Goal: Find specific fact: Find specific fact

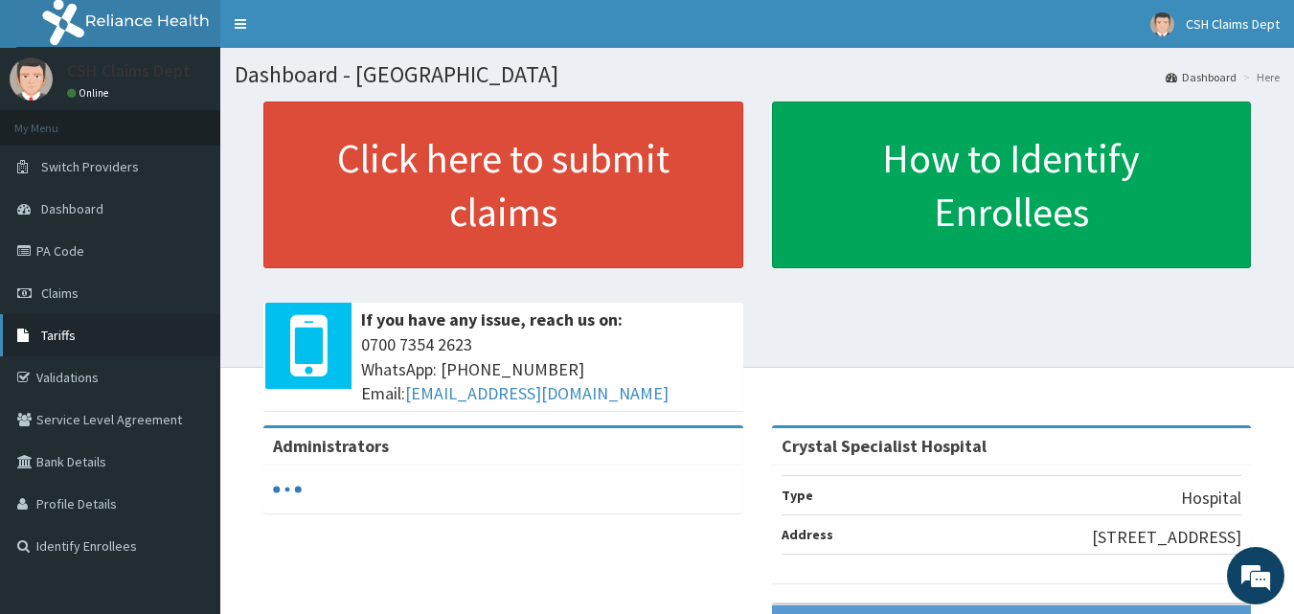
click at [63, 340] on span "Tariffs" at bounding box center [58, 335] width 34 height 17
click at [44, 351] on link "Tariffs" at bounding box center [110, 335] width 220 height 42
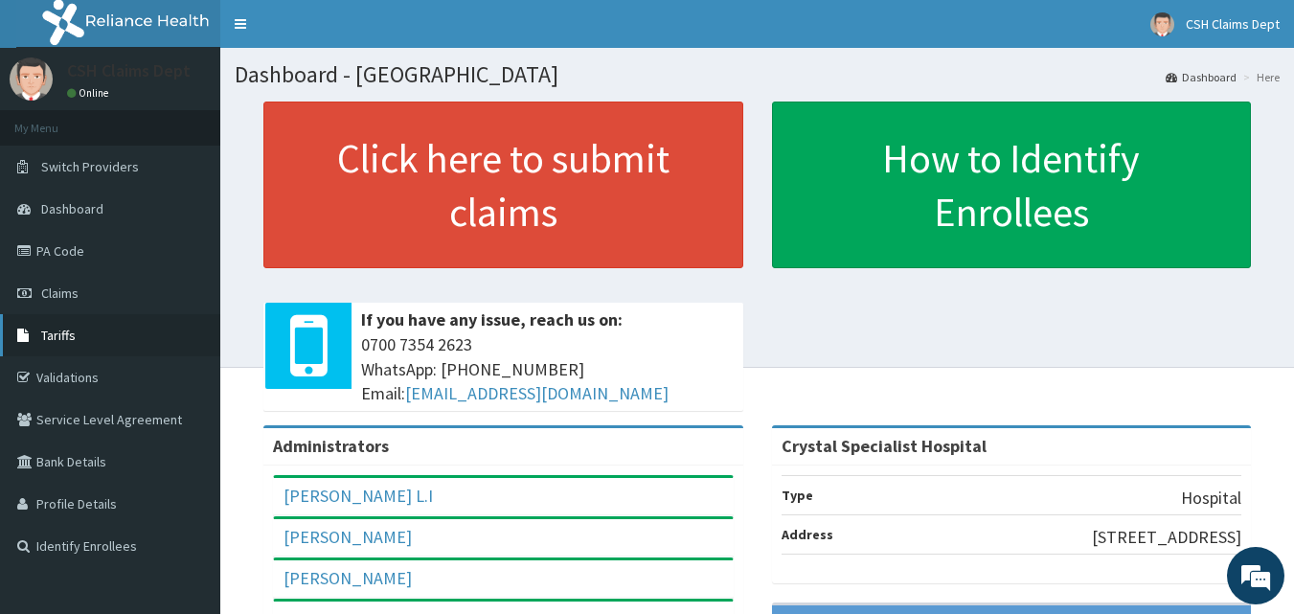
click at [40, 328] on link "Tariffs" at bounding box center [110, 335] width 220 height 42
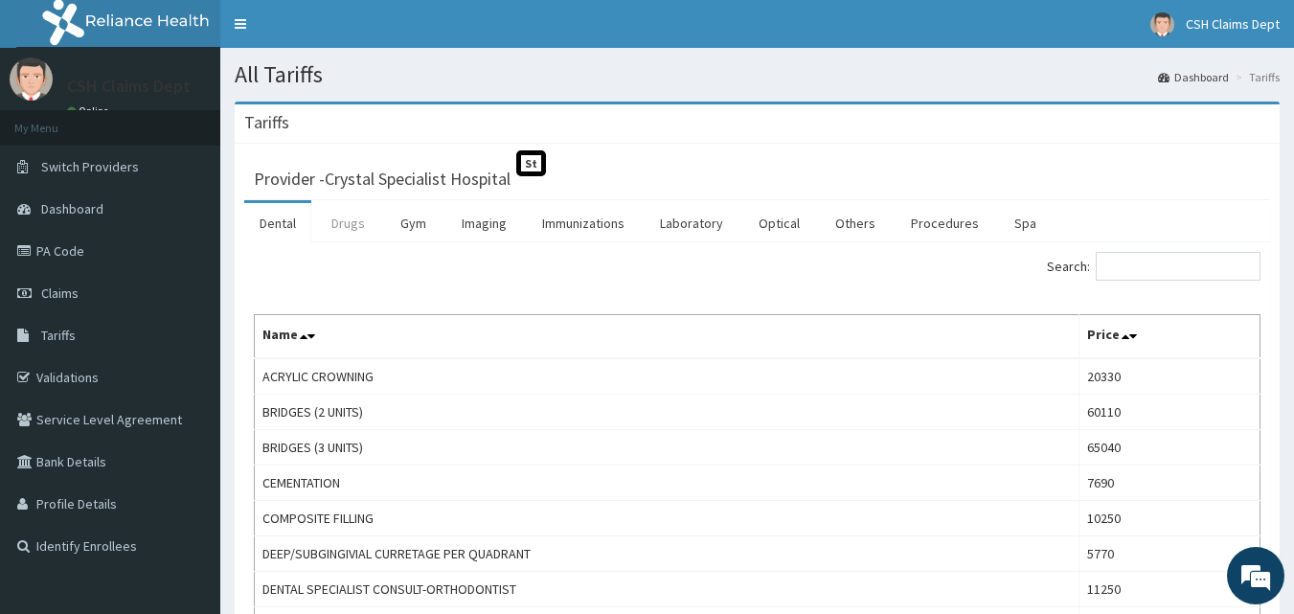
click at [335, 216] on link "Drugs" at bounding box center [348, 223] width 64 height 40
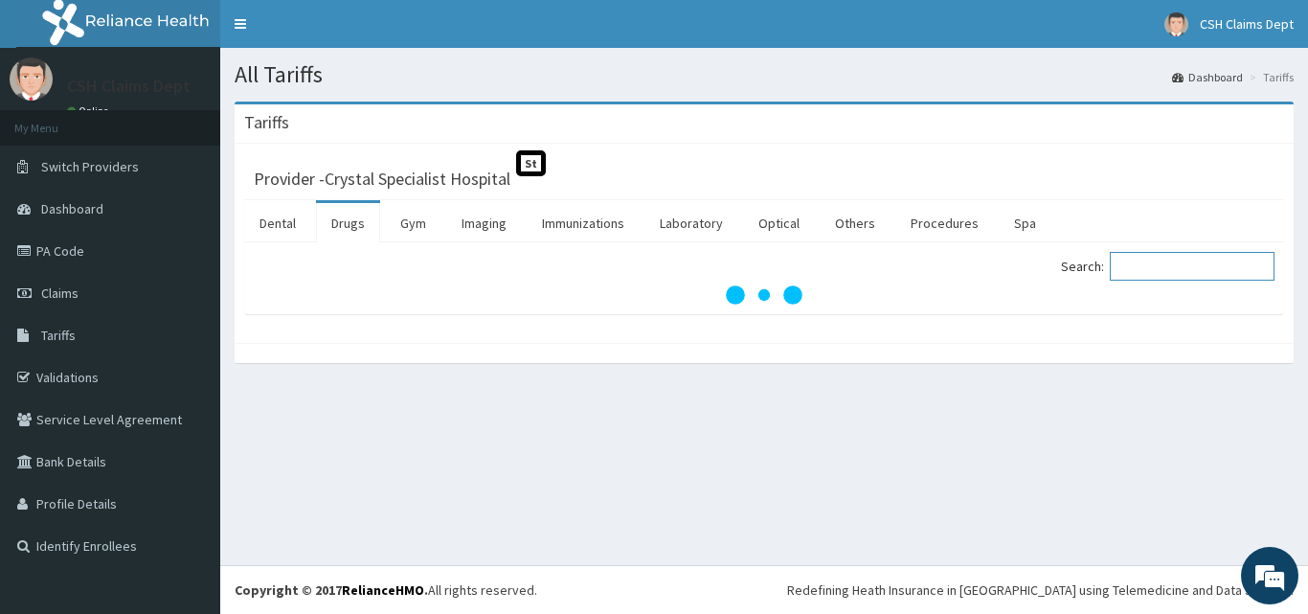
click at [1155, 266] on input "Search:" at bounding box center [1192, 266] width 165 height 29
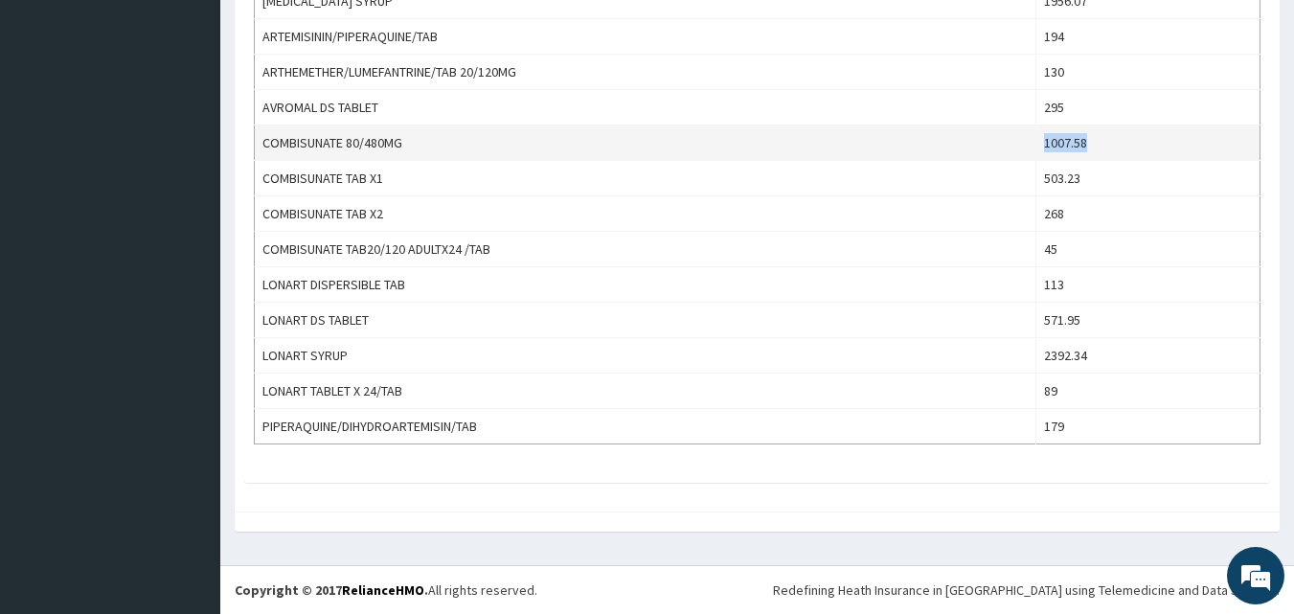
drag, startPoint x: 1096, startPoint y: 145, endPoint x: 1046, endPoint y: 143, distance: 49.8
click at [1046, 143] on tr "COMBISUNATE 80/480MG 1007.58" at bounding box center [758, 142] width 1006 height 35
copy tr "1007.58"
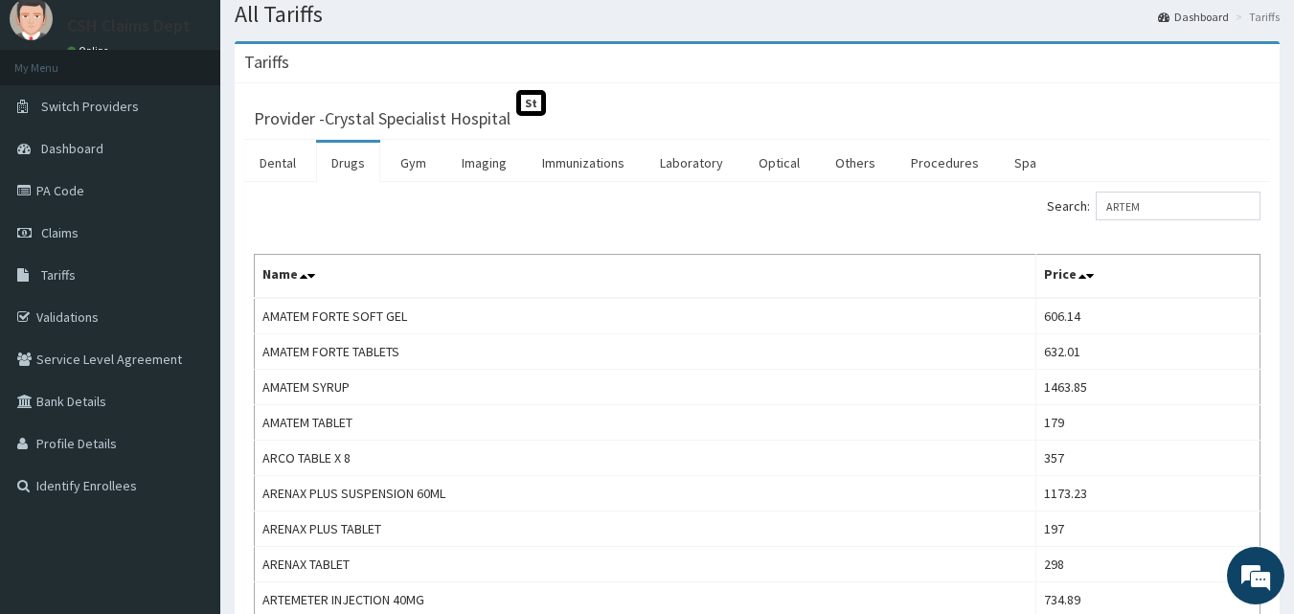
scroll to position [59, 0]
drag, startPoint x: 1173, startPoint y: 200, endPoint x: 1087, endPoint y: 200, distance: 86.2
click at [1087, 200] on label "Search: ARTEM" at bounding box center [1154, 207] width 214 height 29
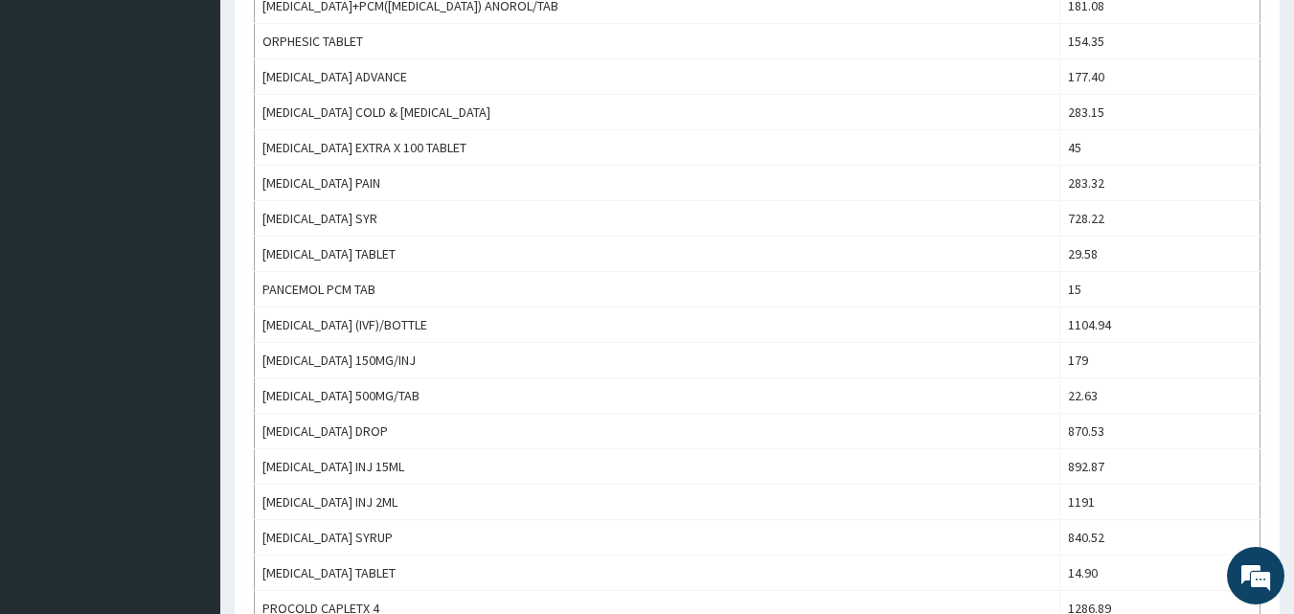
scroll to position [1341, 0]
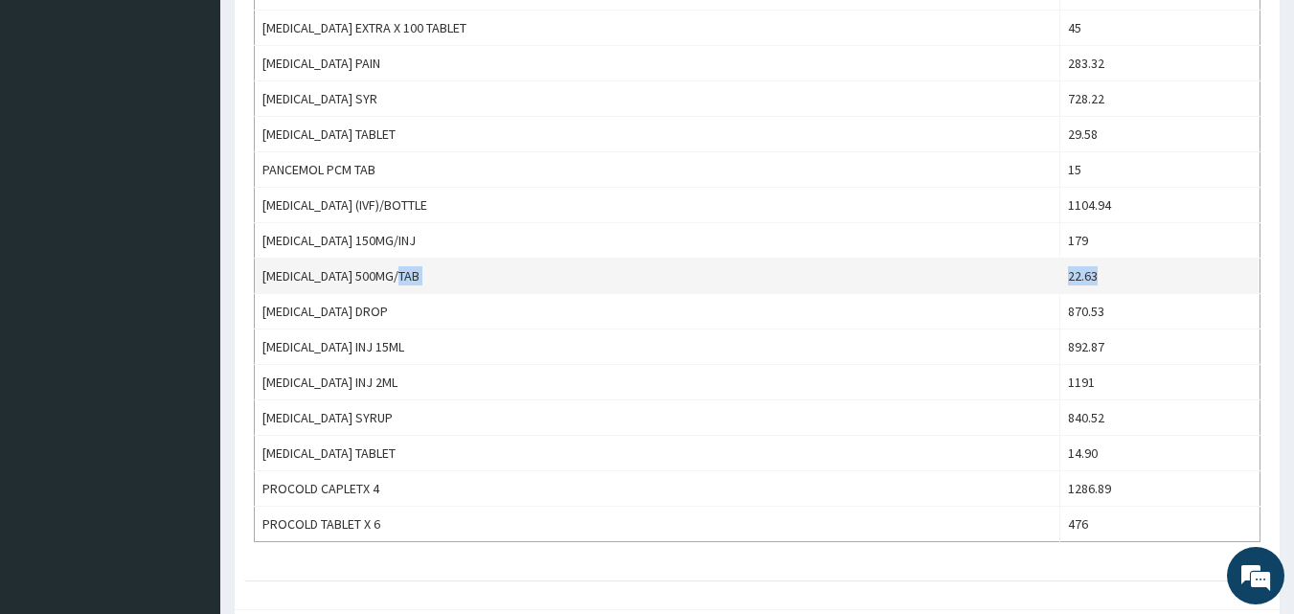
drag, startPoint x: 1085, startPoint y: 280, endPoint x: 1000, endPoint y: 280, distance: 85.2
click at [1000, 280] on tr "[MEDICAL_DATA] 500MG/TAB 22.63" at bounding box center [758, 276] width 1006 height 35
copy tr "22.63"
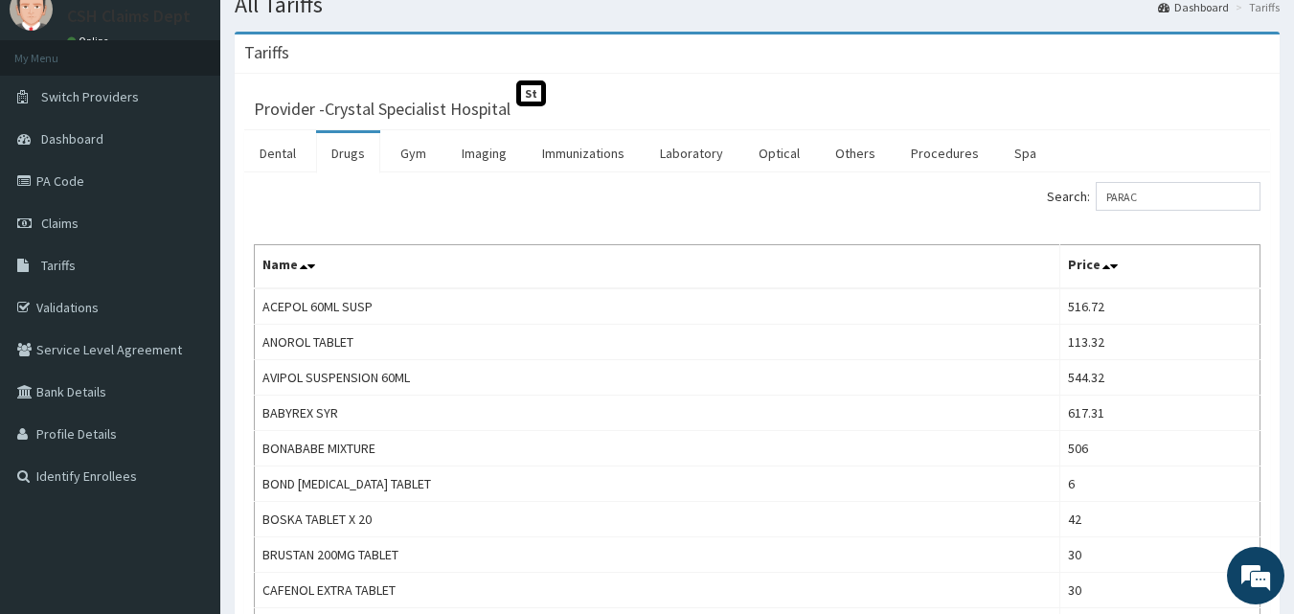
scroll to position [0, 0]
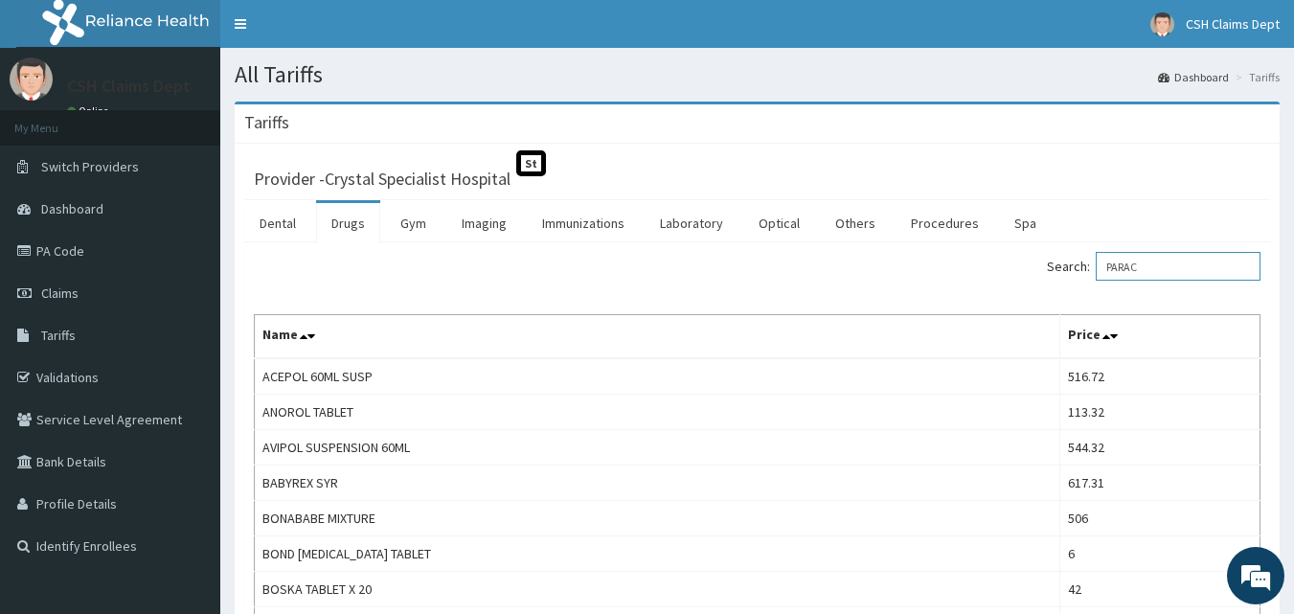
drag, startPoint x: 1170, startPoint y: 257, endPoint x: 1077, endPoint y: 257, distance: 92.9
click at [1077, 257] on label "Search: PARAC" at bounding box center [1154, 266] width 214 height 29
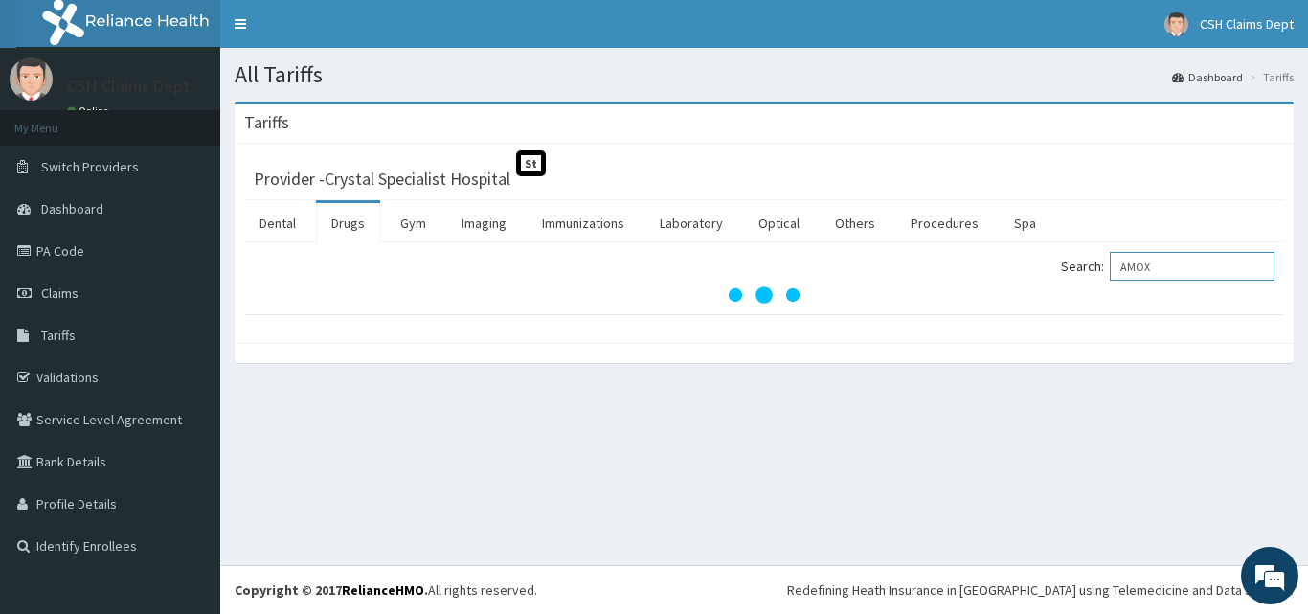
type input "AMOX"
